Goal: Task Accomplishment & Management: Use online tool/utility

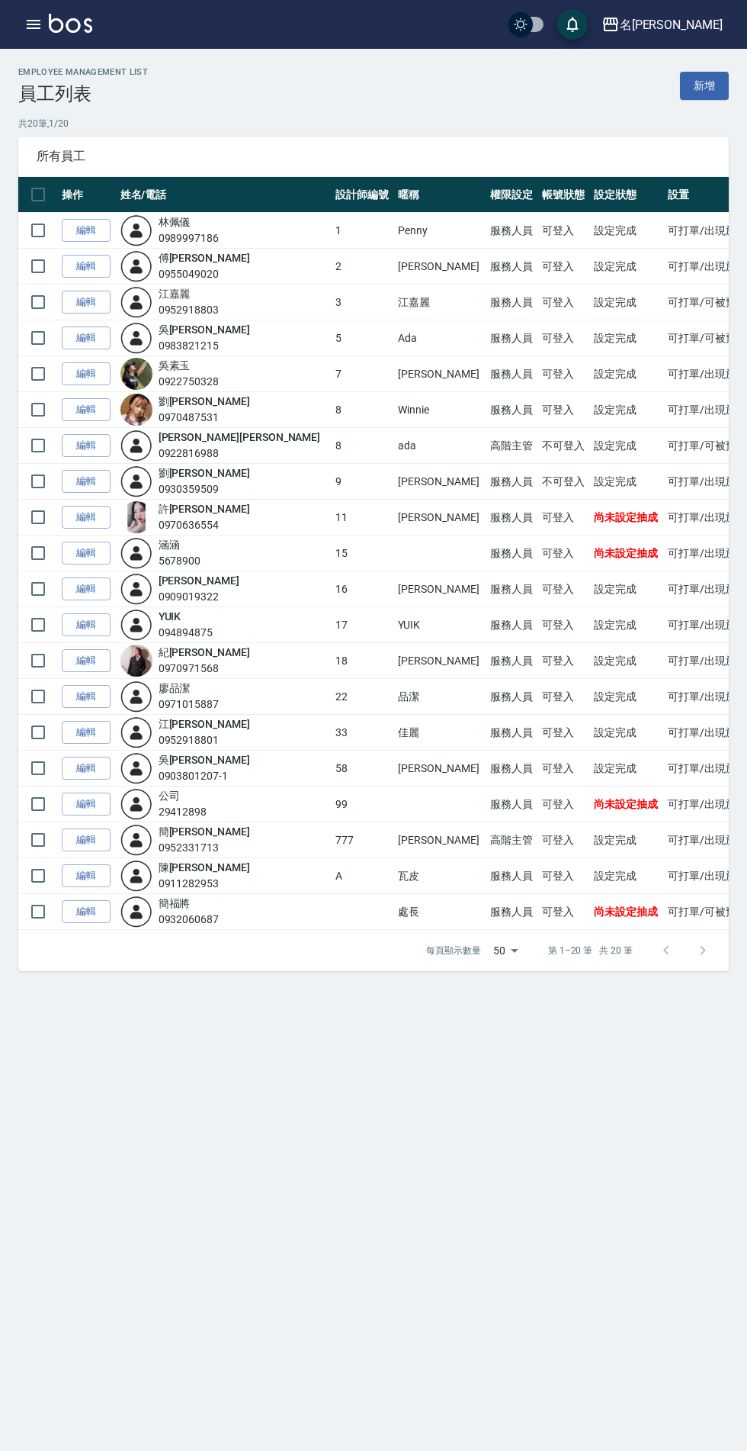
click at [38, 18] on icon "button" at bounding box center [33, 24] width 18 height 18
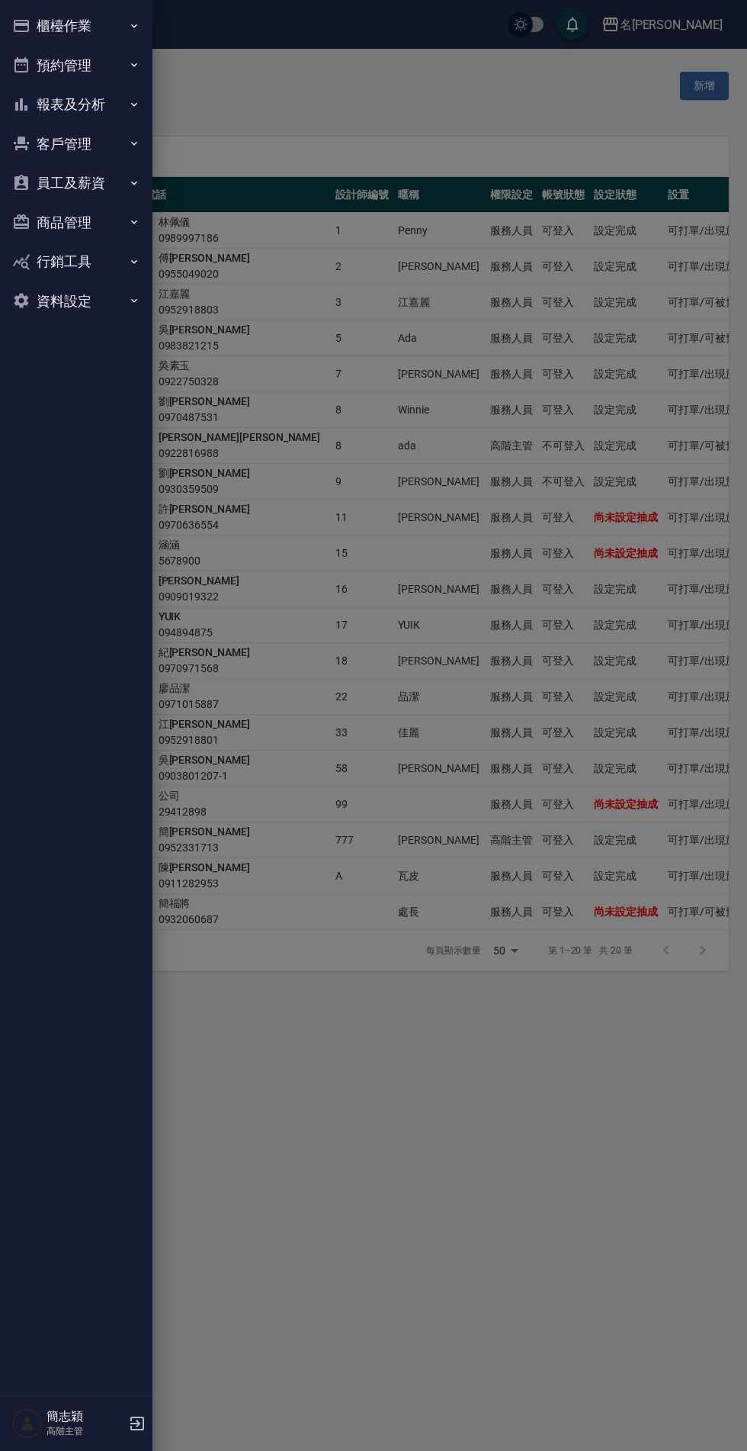
click at [102, 172] on button "員工及薪資" at bounding box center [76, 183] width 140 height 40
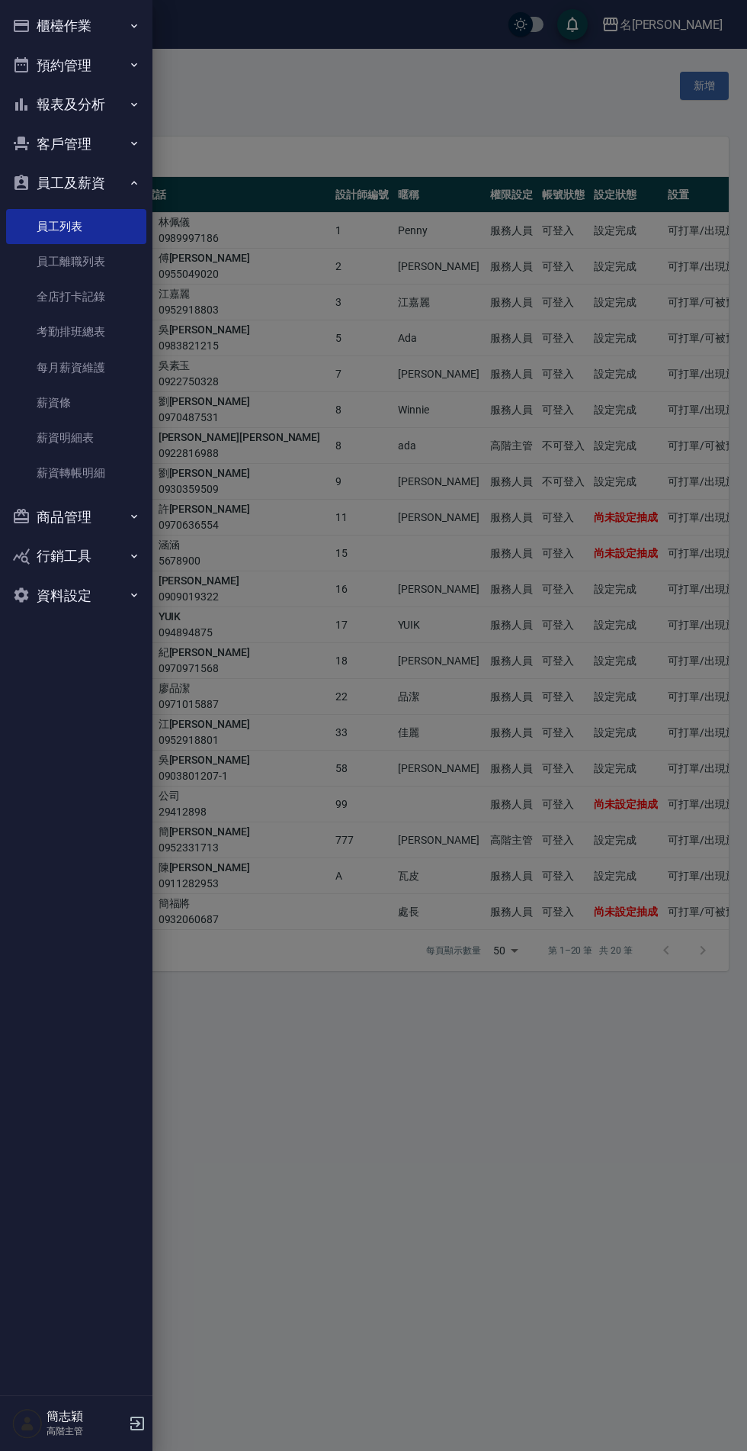
click at [98, 368] on link "每月薪資維護" at bounding box center [76, 367] width 140 height 35
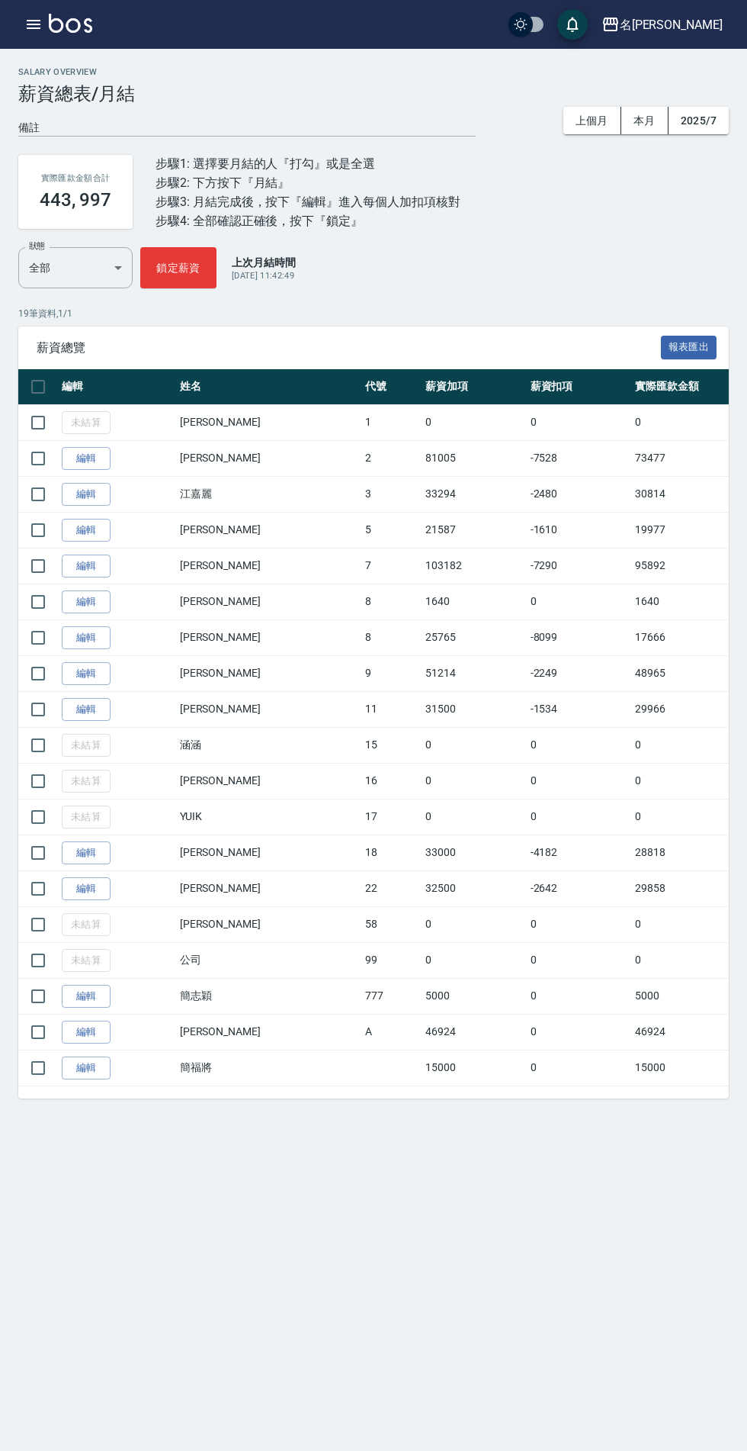
click at [33, 24] on icon "button" at bounding box center [34, 24] width 14 height 9
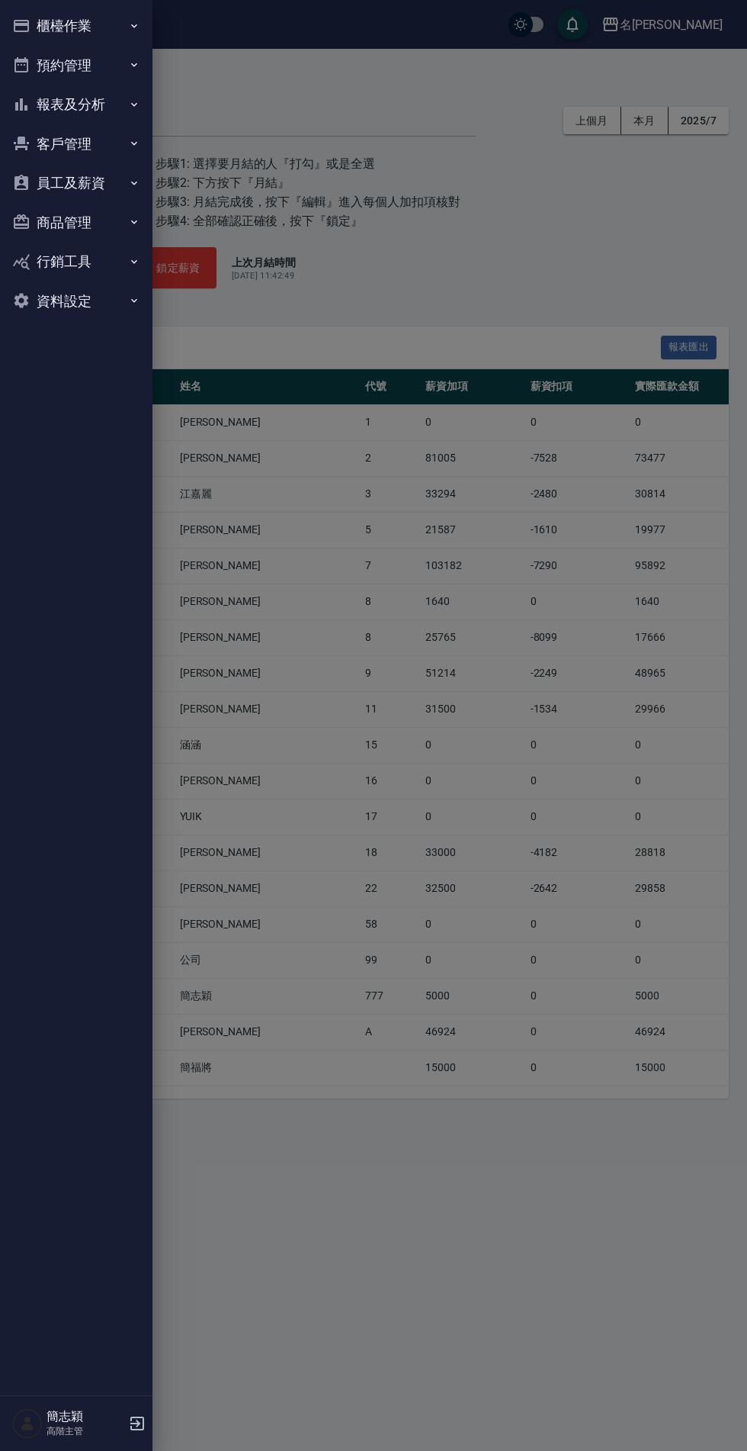
click at [110, 178] on button "員工及薪資" at bounding box center [76, 183] width 140 height 40
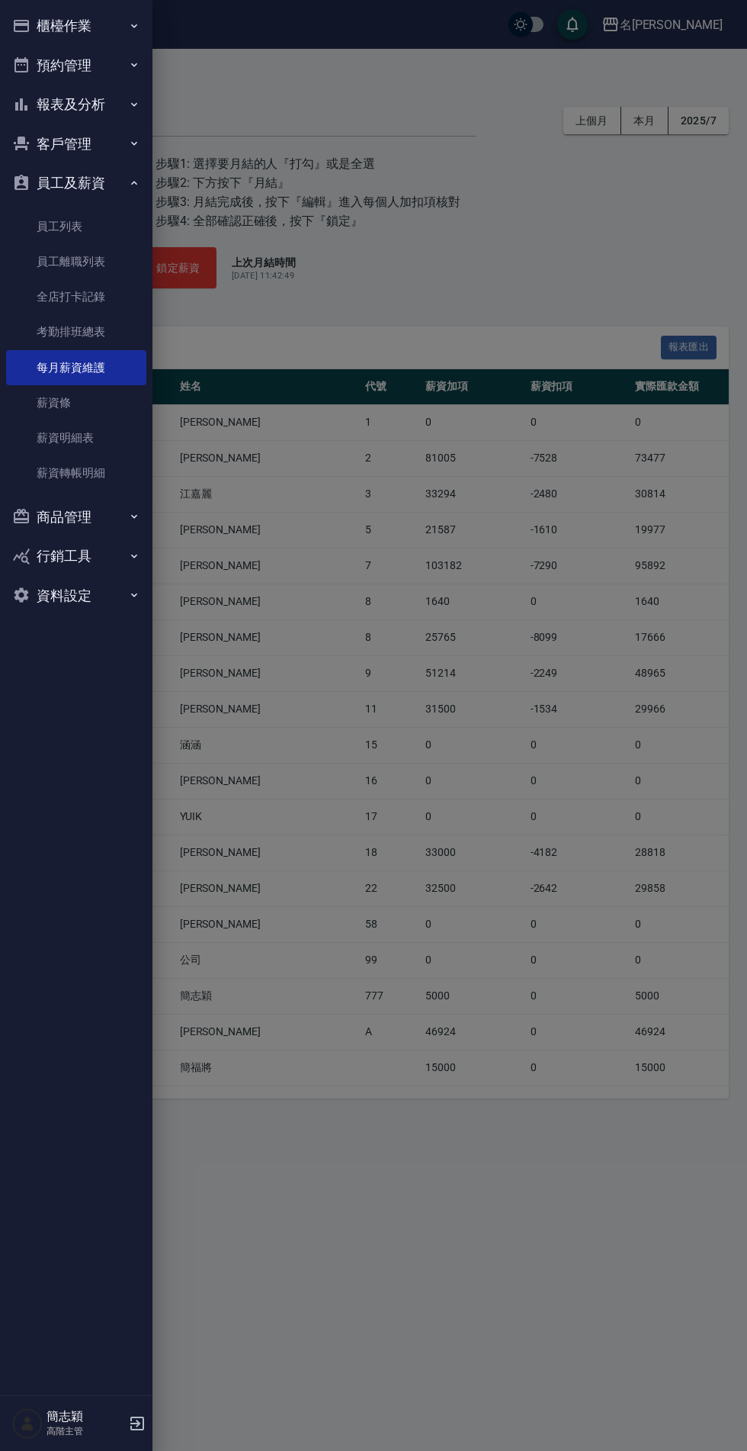
click at [101, 390] on link "薪資條" at bounding box center [76, 402] width 140 height 35
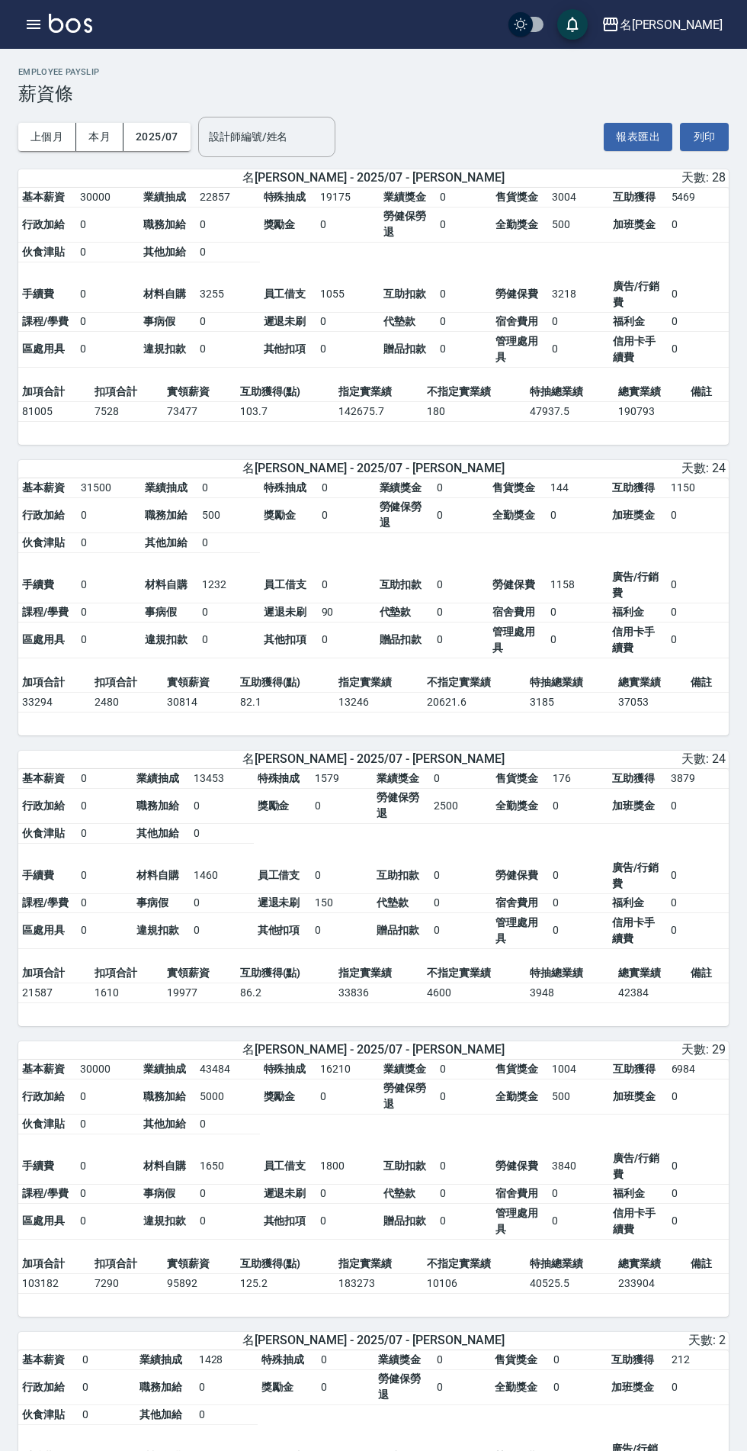
click at [165, 143] on button "2025/07" at bounding box center [157, 137] width 67 height 28
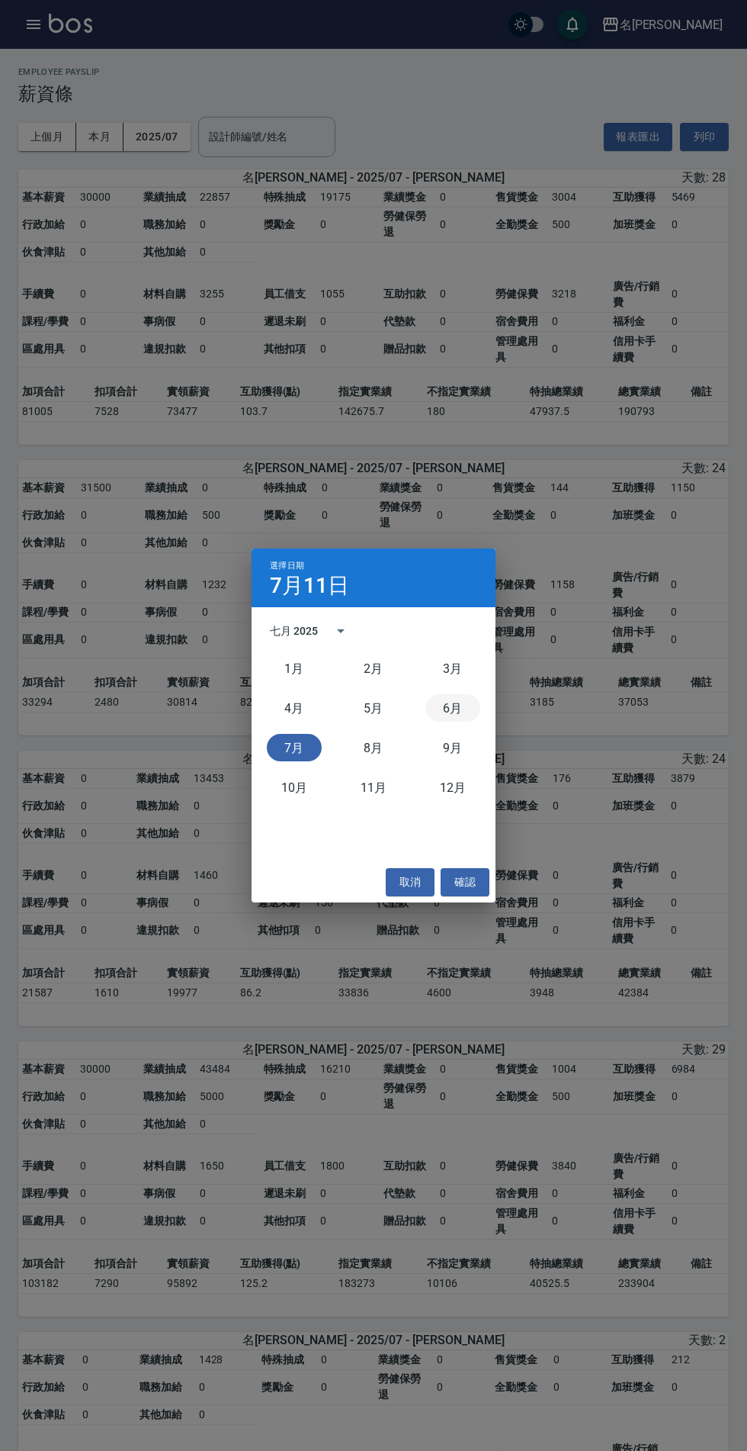
click at [458, 713] on button "6月" at bounding box center [453, 707] width 55 height 27
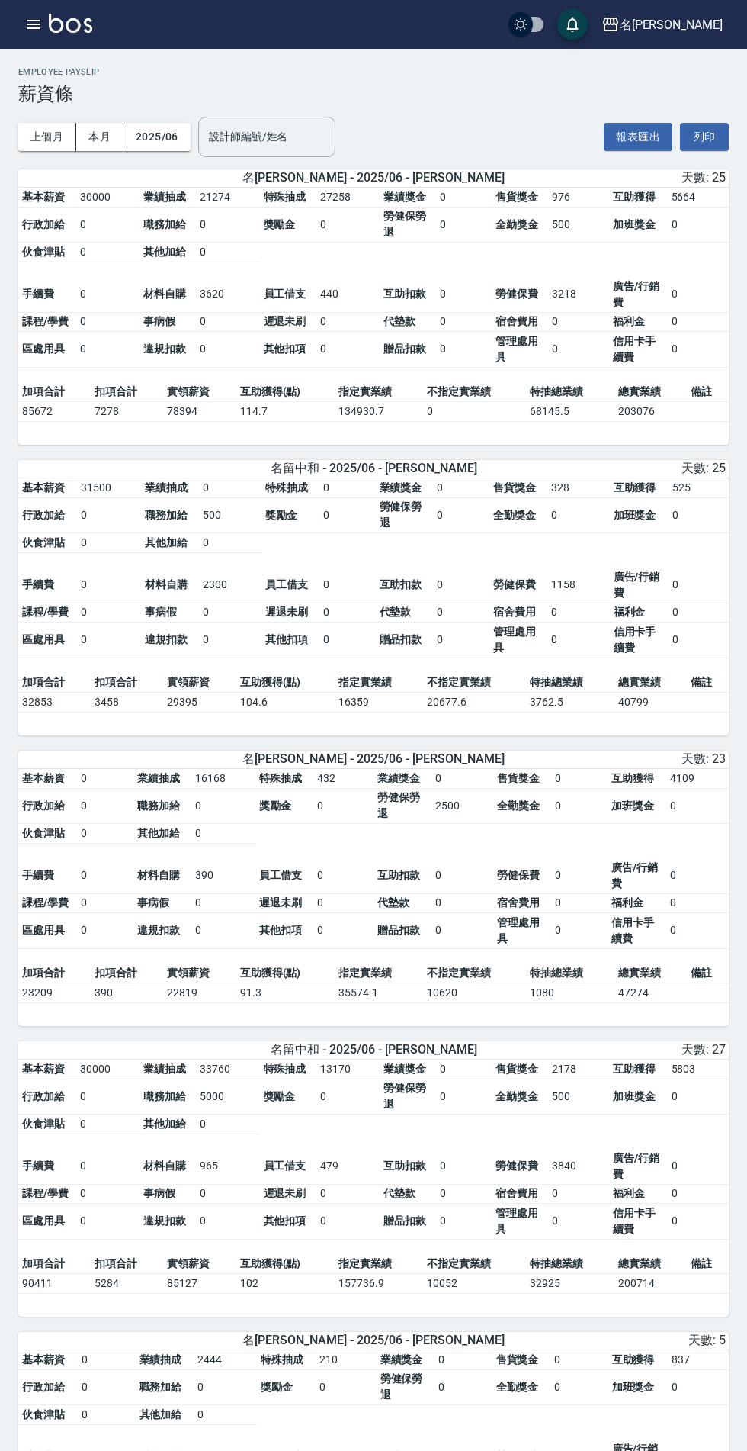
click at [249, 137] on div "設計師編號/姓名 設計師編號/姓名" at bounding box center [266, 137] width 137 height 40
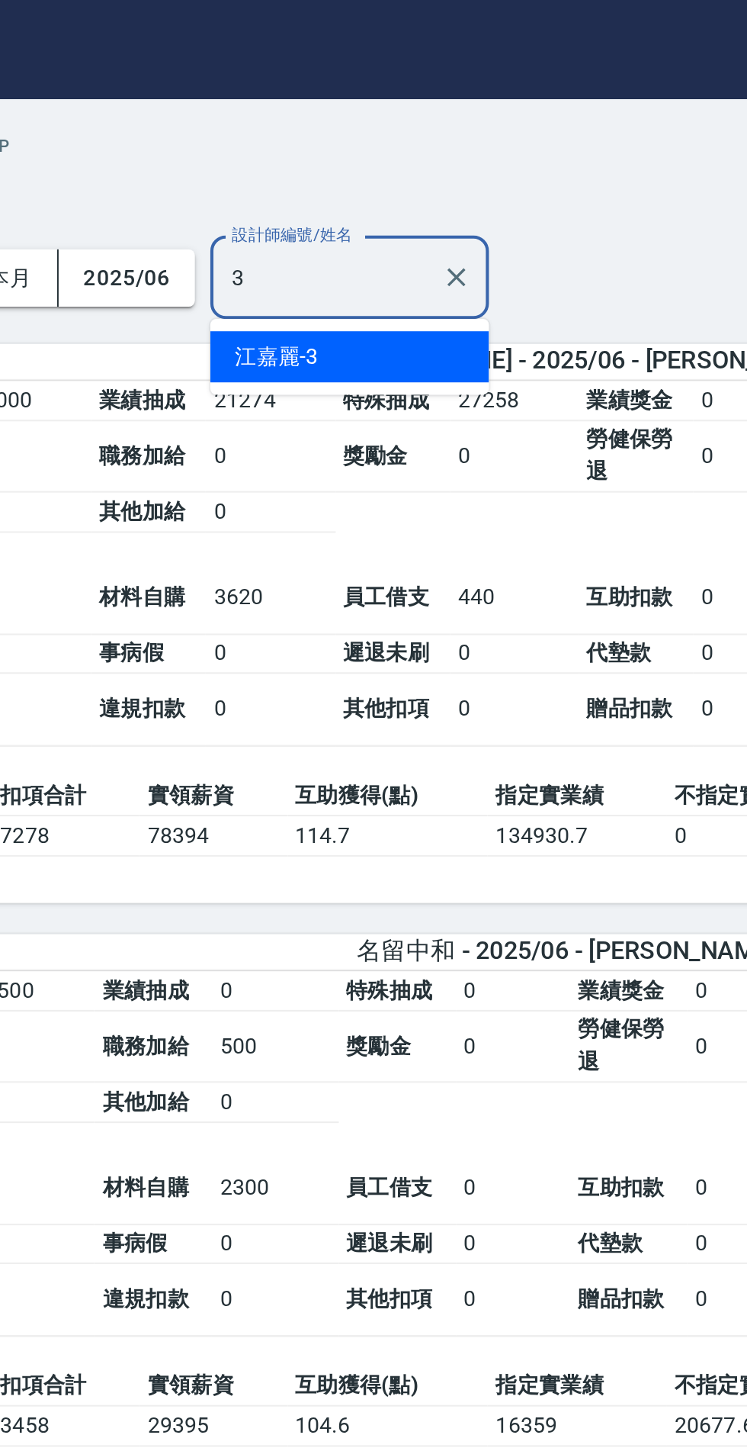
click at [284, 175] on div "[PERSON_NAME]-3" at bounding box center [266, 175] width 137 height 25
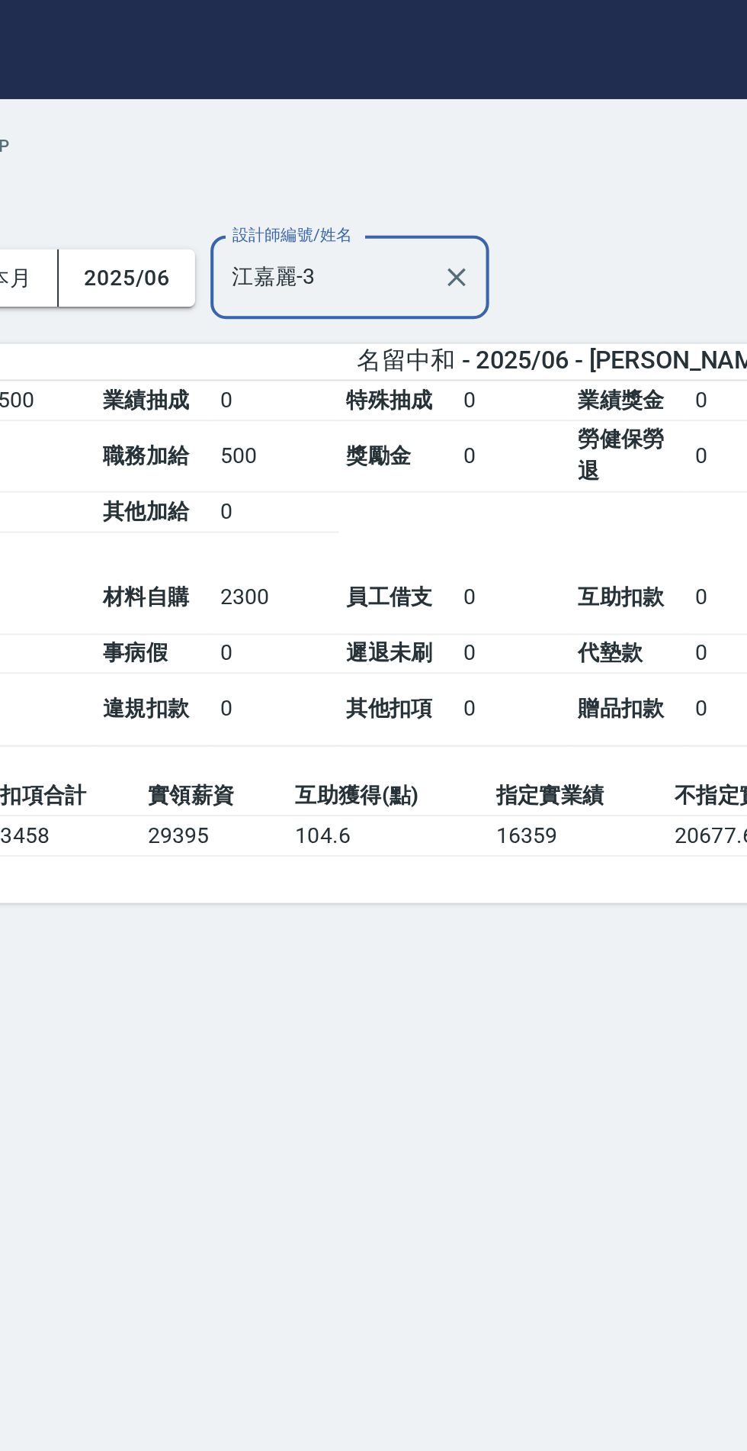
type input "江嘉麗-3"
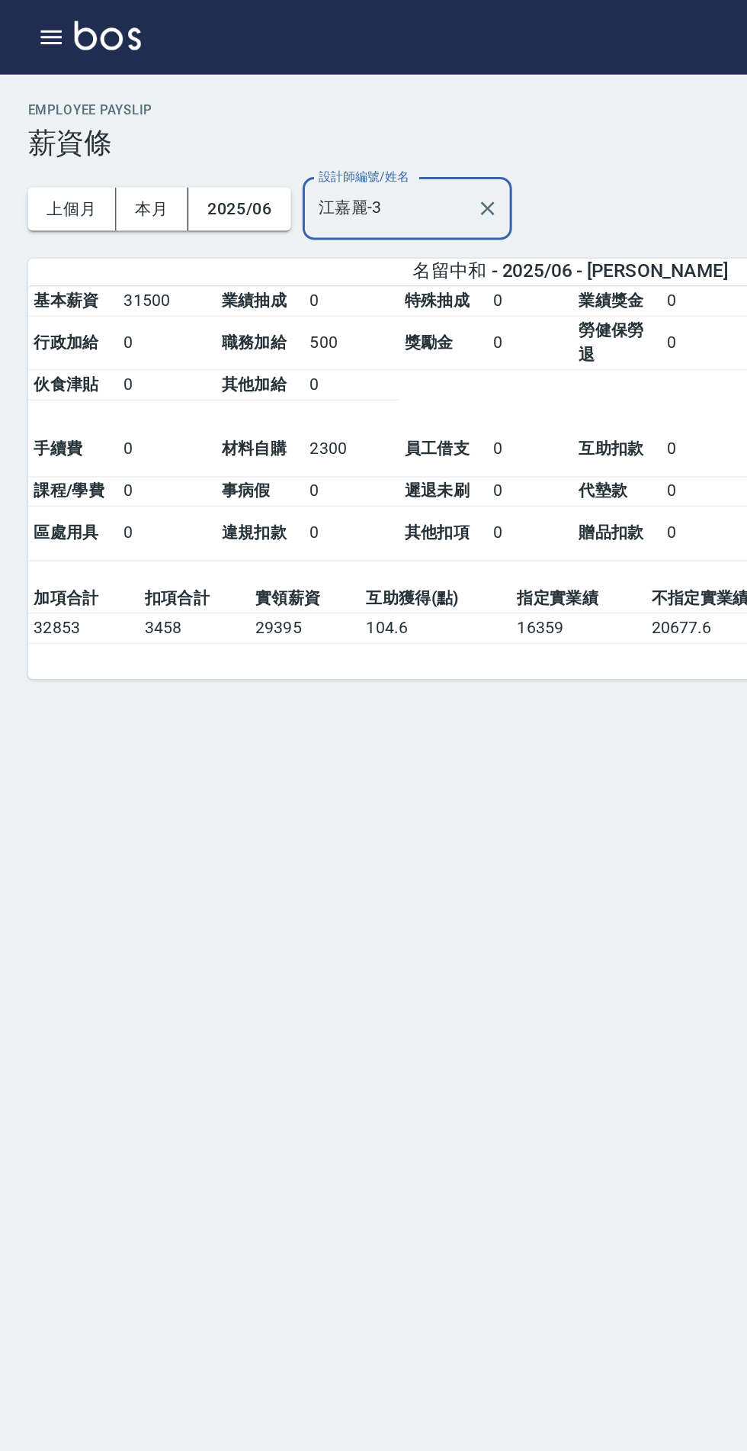
click at [394, 654] on div "名留中和 2025-06 薪資條 列印時間： [DATE][PHONE_NUMBER]:54 Employee Payslip 薪資條 上個月 本月 2025…" at bounding box center [373, 725] width 747 height 1451
